Goal: Transaction & Acquisition: Purchase product/service

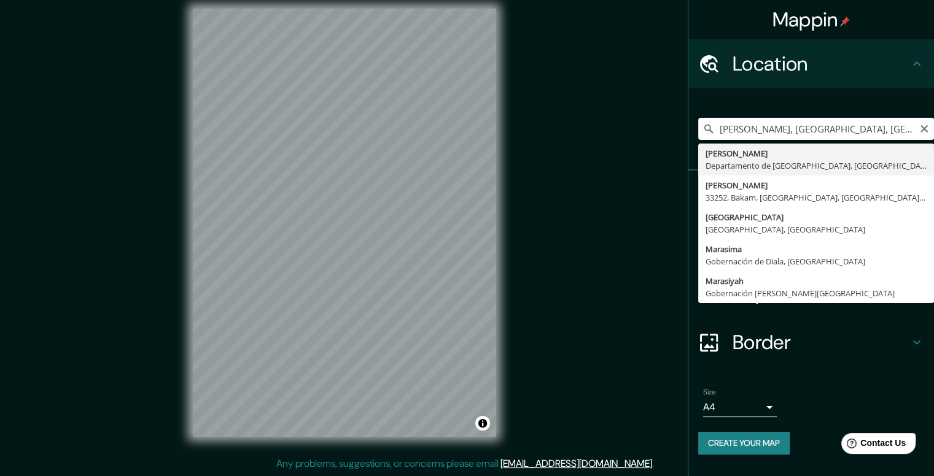
click at [770, 125] on input "[PERSON_NAME], [GEOGRAPHIC_DATA], [GEOGRAPHIC_DATA]" at bounding box center [816, 129] width 236 height 22
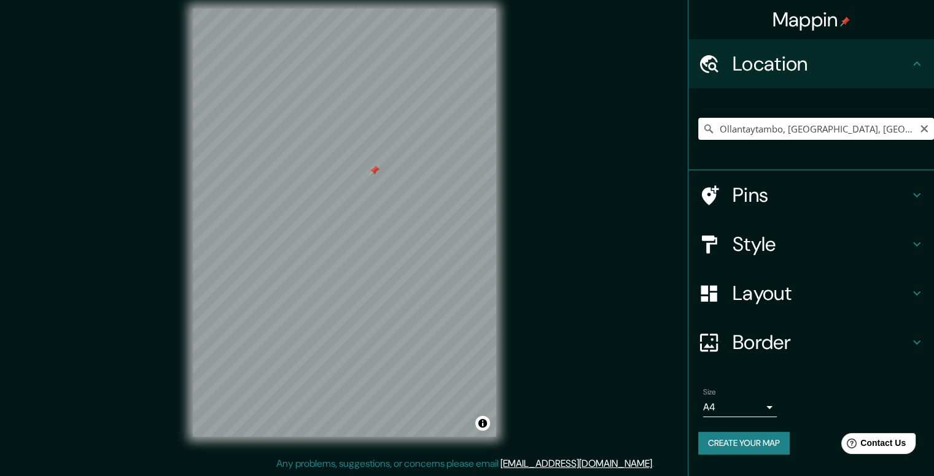
click at [770, 122] on input "Ollantaytambo, [GEOGRAPHIC_DATA], [GEOGRAPHIC_DATA]" at bounding box center [816, 129] width 236 height 22
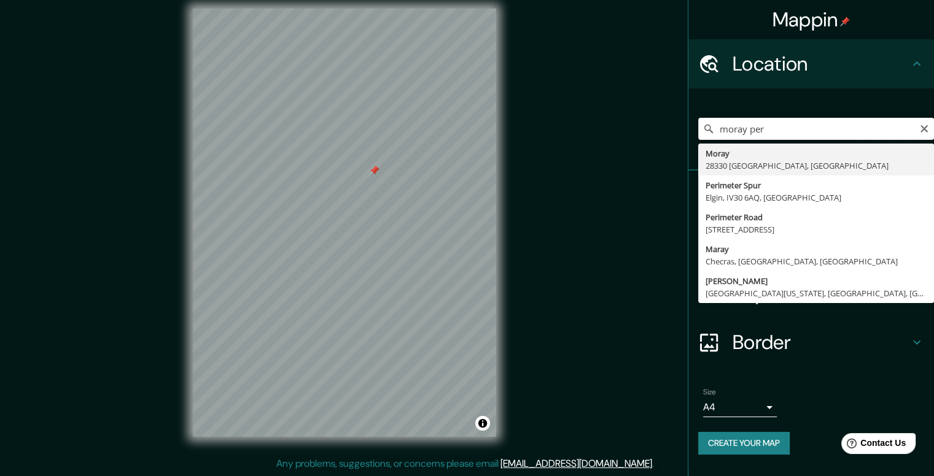
click at [793, 128] on input "moray per" at bounding box center [816, 129] width 236 height 22
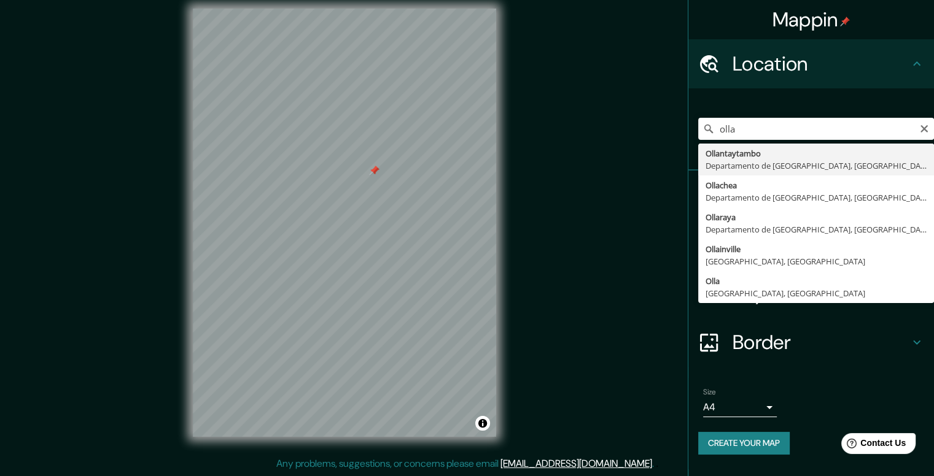
type input "Ollantaytambo, [GEOGRAPHIC_DATA], [GEOGRAPHIC_DATA]"
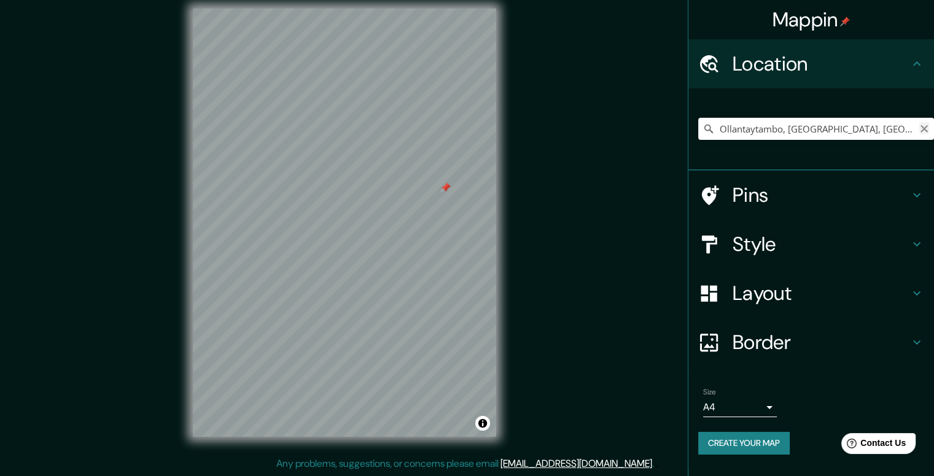
click at [925, 128] on icon "Clear" at bounding box center [923, 128] width 7 height 7
click at [838, 118] on input "Pick your city or area" at bounding box center [816, 129] width 236 height 22
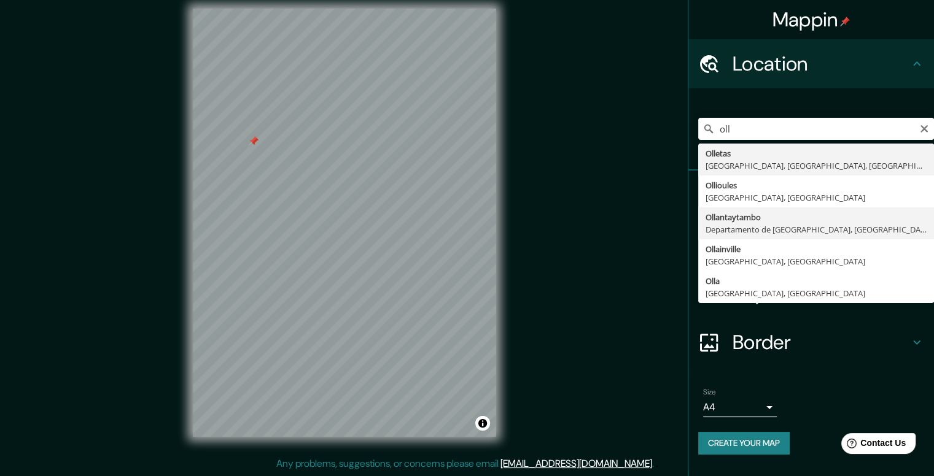
type input "Ollantaytambo, [GEOGRAPHIC_DATA], [GEOGRAPHIC_DATA]"
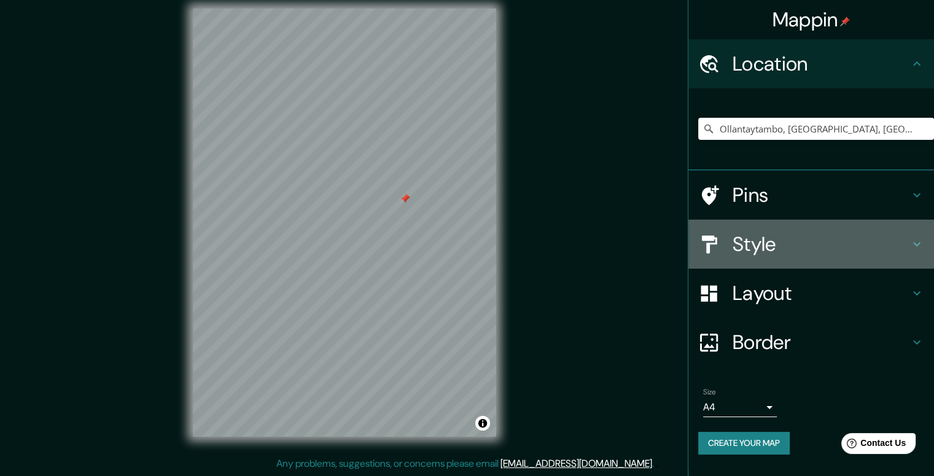
drag, startPoint x: 863, startPoint y: 231, endPoint x: 857, endPoint y: 223, distance: 10.1
click at [862, 232] on h4 "Style" at bounding box center [820, 244] width 177 height 25
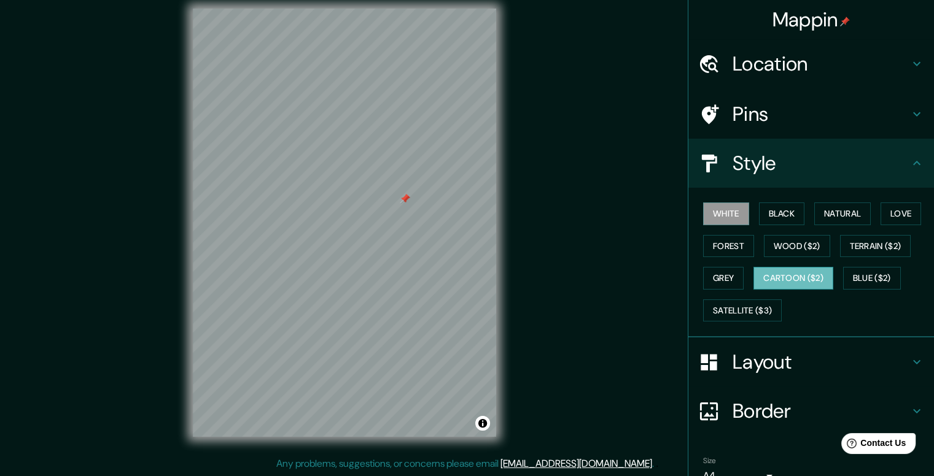
click at [771, 283] on button "Cartoon ($2)" at bounding box center [793, 278] width 80 height 23
click at [740, 300] on button "Satellite ($3)" at bounding box center [742, 311] width 79 height 23
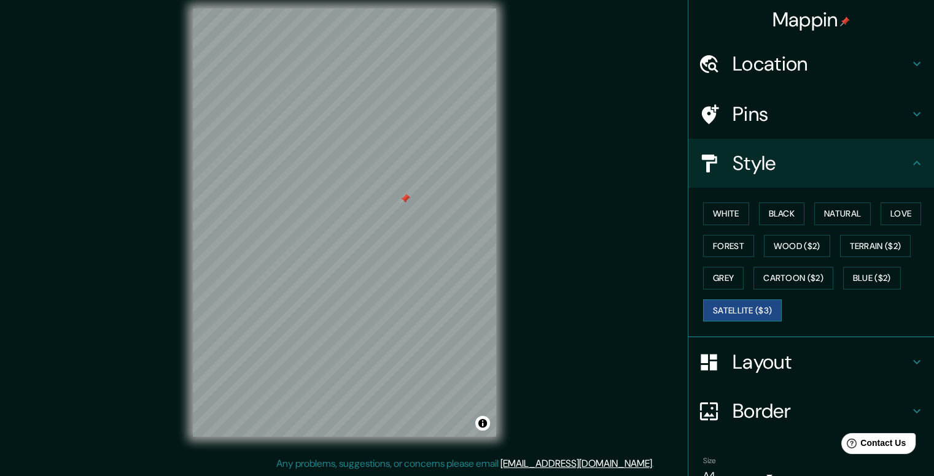
click at [745, 301] on button "Satellite ($3)" at bounding box center [742, 311] width 79 height 23
click at [758, 279] on button "Cartoon ($2)" at bounding box center [793, 278] width 80 height 23
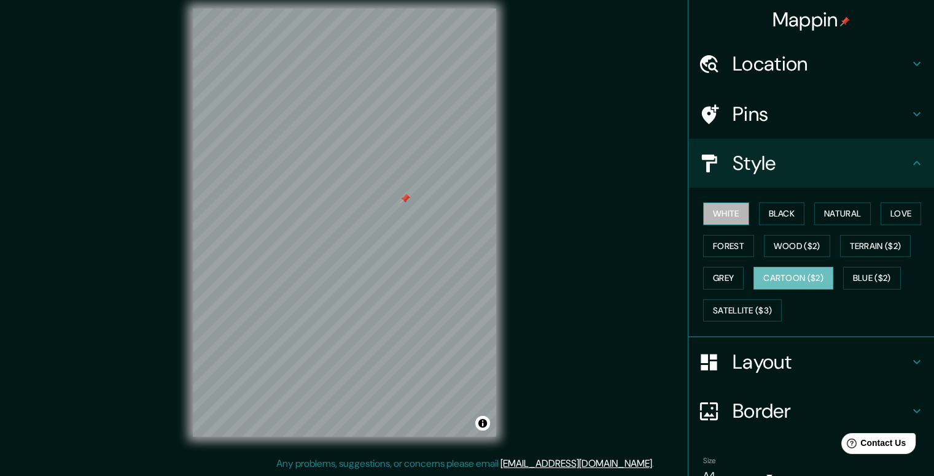
click at [722, 219] on button "White" at bounding box center [726, 214] width 46 height 23
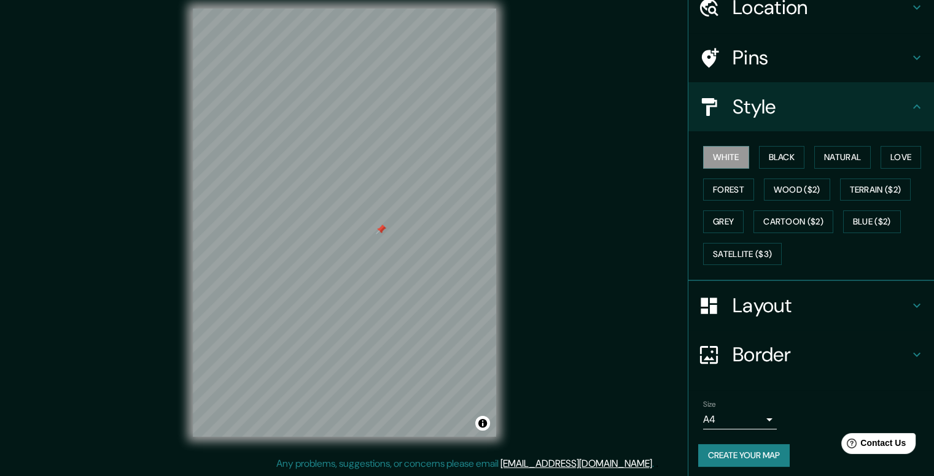
scroll to position [60, 0]
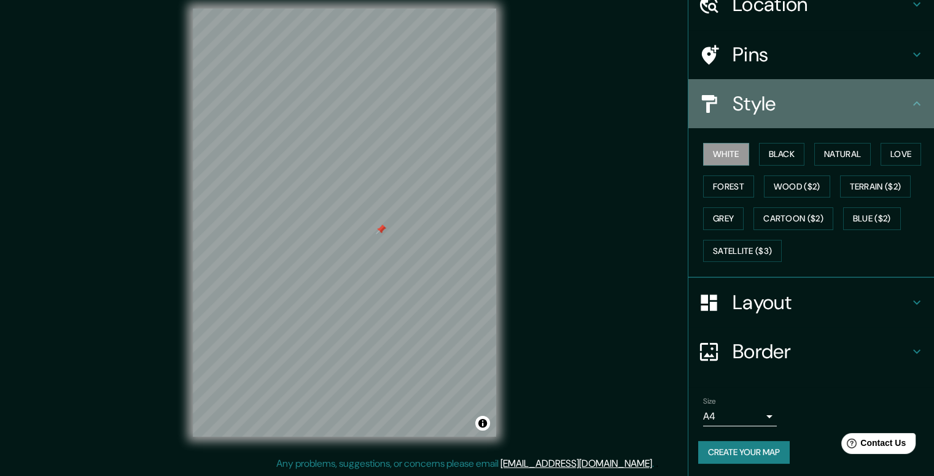
click at [740, 109] on h4 "Style" at bounding box center [820, 103] width 177 height 25
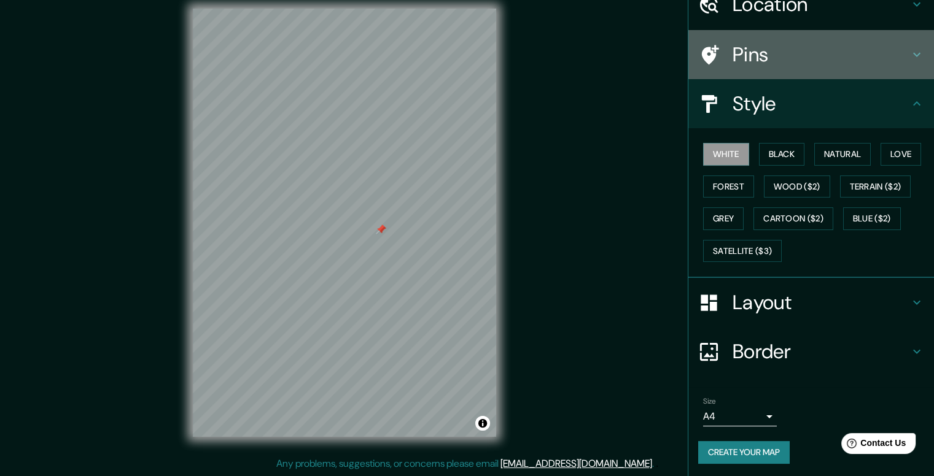
click at [772, 55] on h4 "Pins" at bounding box center [820, 54] width 177 height 25
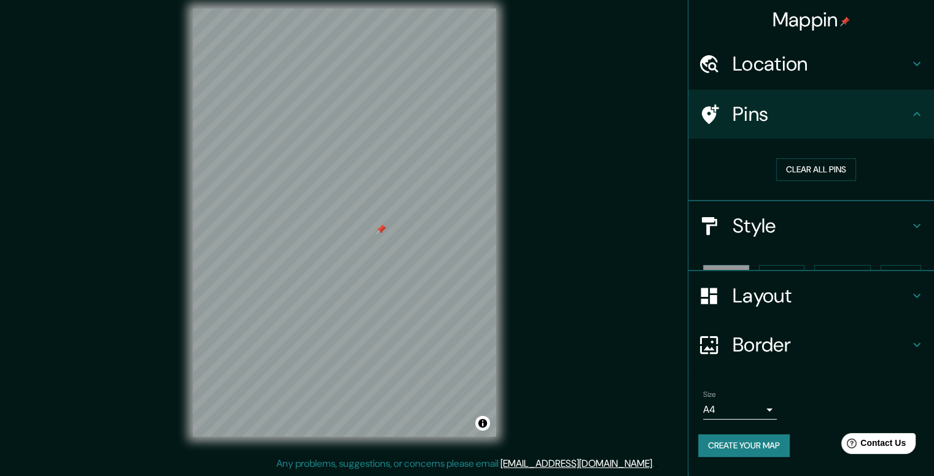
scroll to position [0, 0]
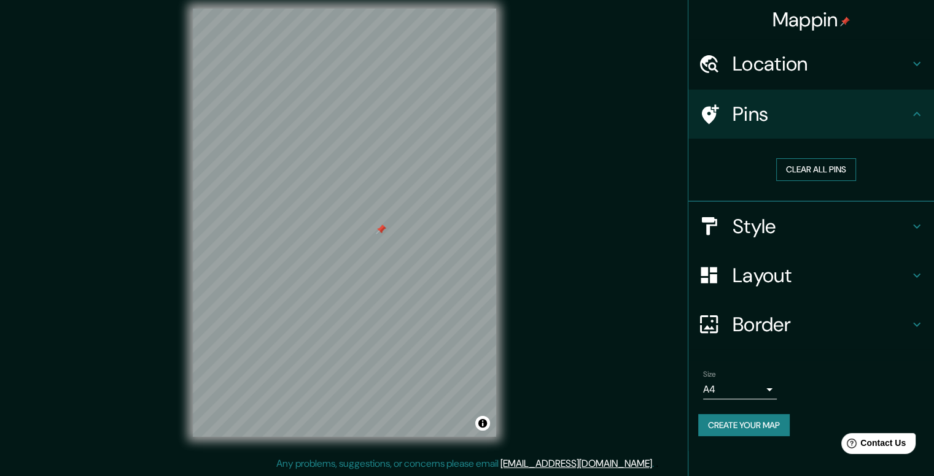
click at [813, 169] on button "Clear all pins" at bounding box center [816, 169] width 80 height 23
click at [726, 423] on button "Create your map" at bounding box center [743, 425] width 91 height 23
